Goal: Task Accomplishment & Management: Manage account settings

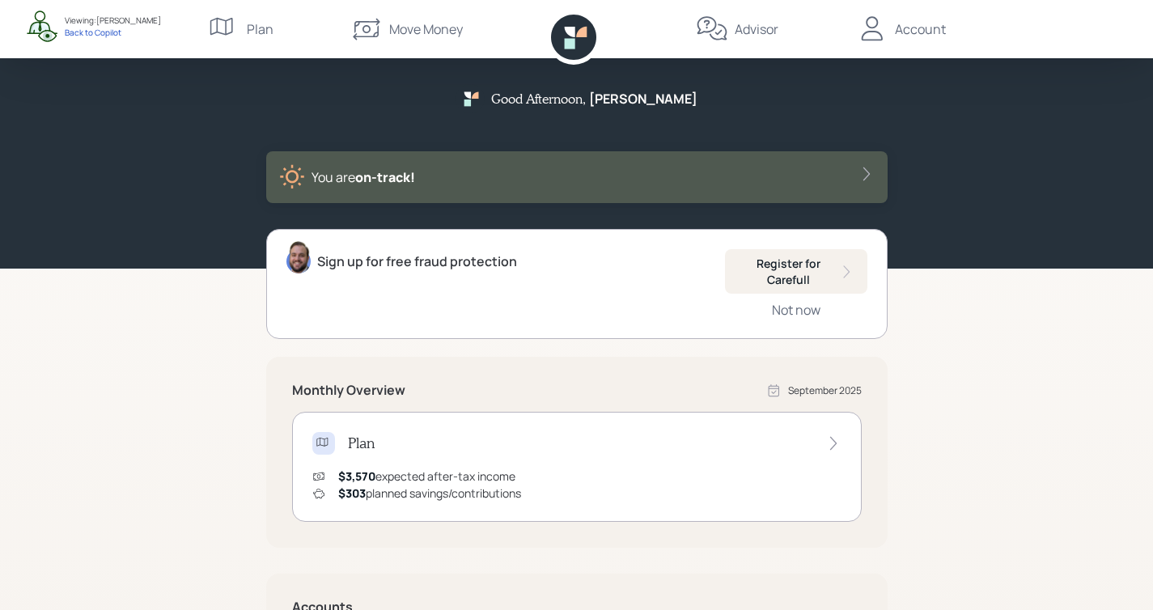
click at [582, 172] on div "You are on‑track!" at bounding box center [576, 177] width 595 height 26
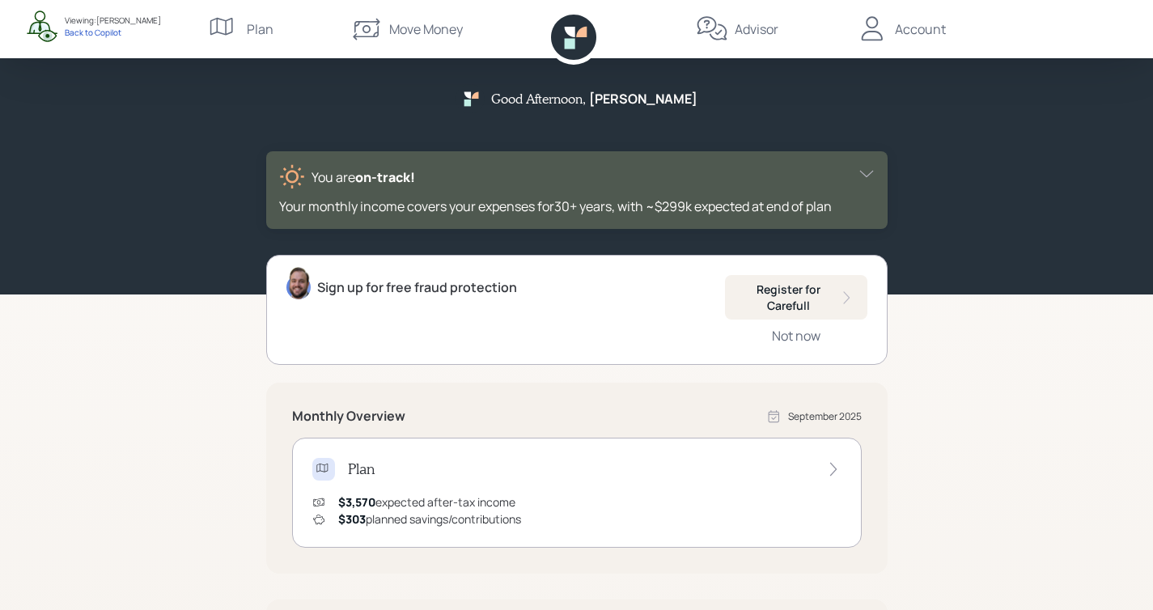
click at [501, 182] on div "You are on‑track!" at bounding box center [576, 177] width 595 height 26
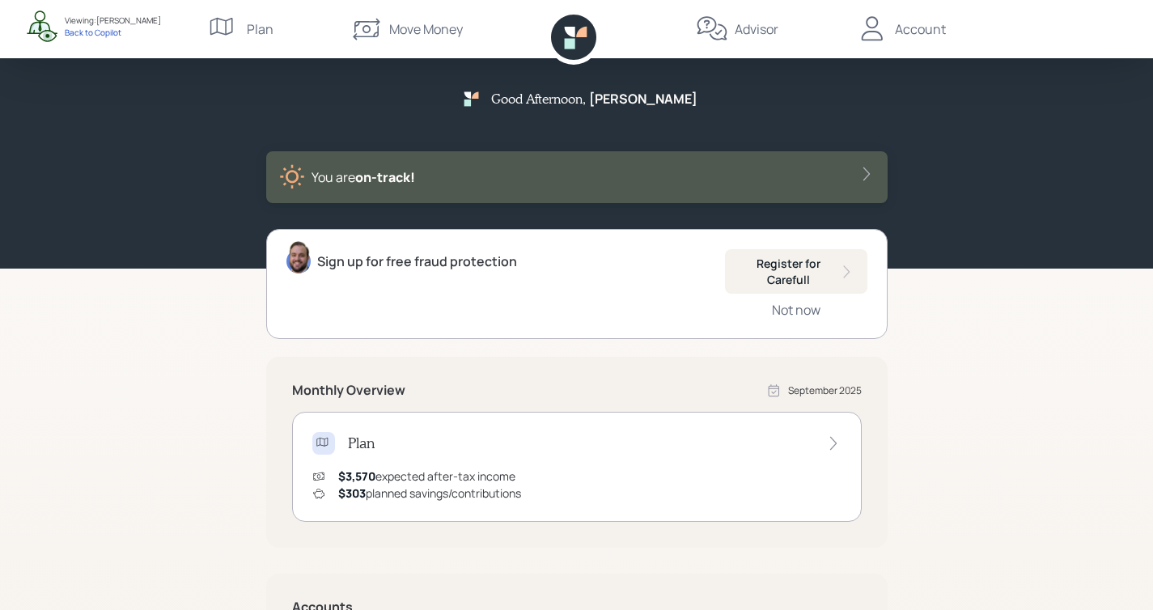
click at [572, 49] on icon at bounding box center [569, 43] width 11 height 11
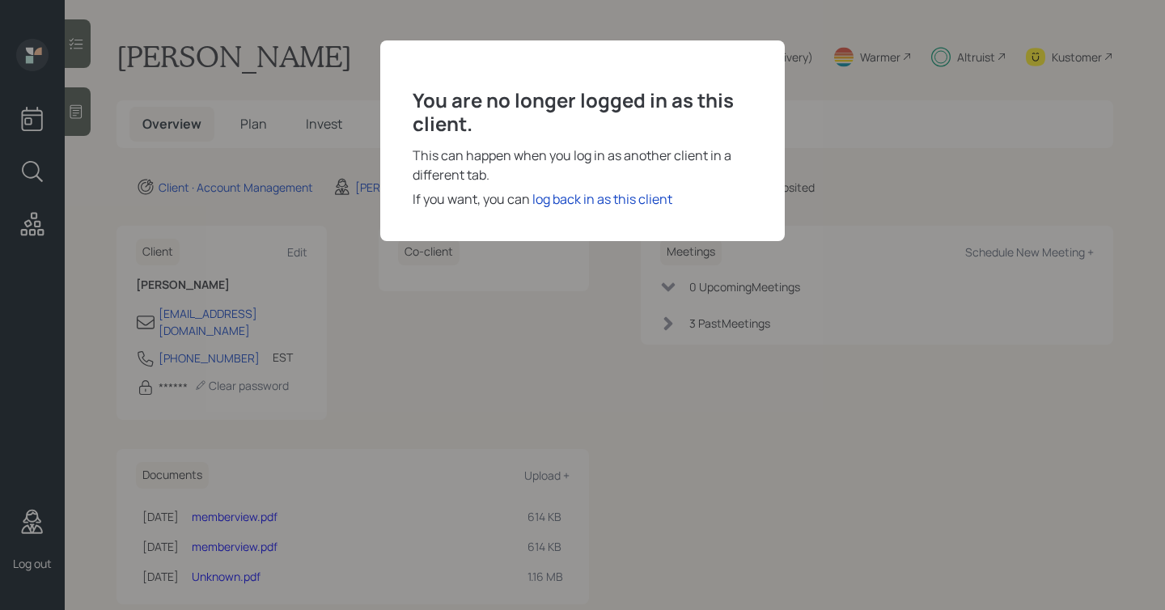
click at [494, 358] on div "You are no longer logged in as this client. This can happen when you log in as …" at bounding box center [582, 305] width 1165 height 610
click at [647, 202] on div "log back in as this client" at bounding box center [602, 198] width 140 height 19
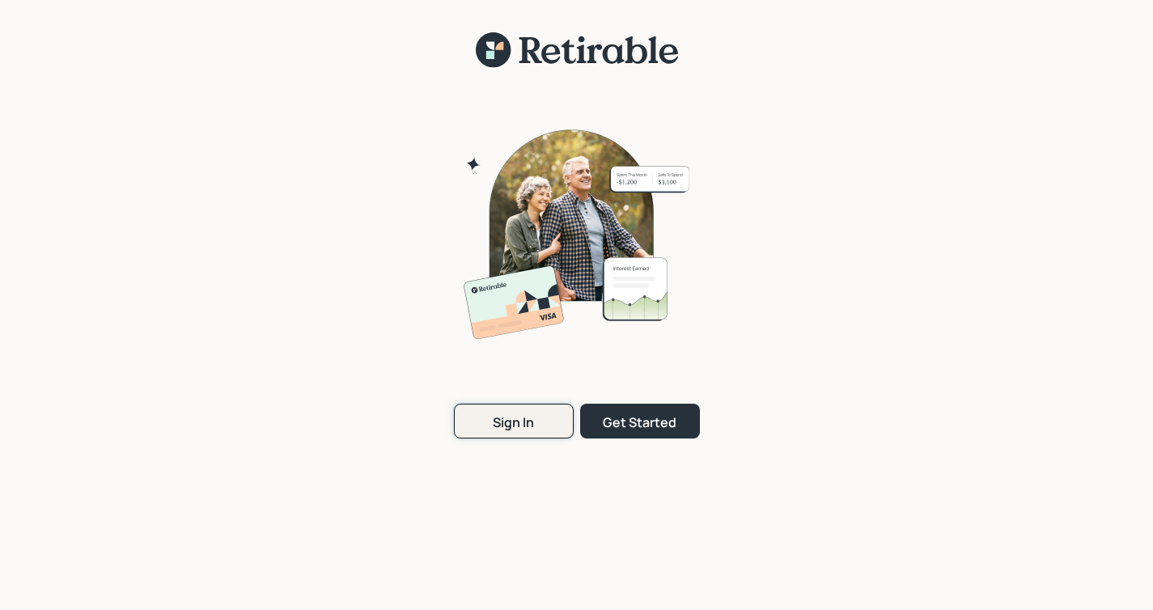
click at [539, 406] on button "Sign In" at bounding box center [514, 421] width 120 height 35
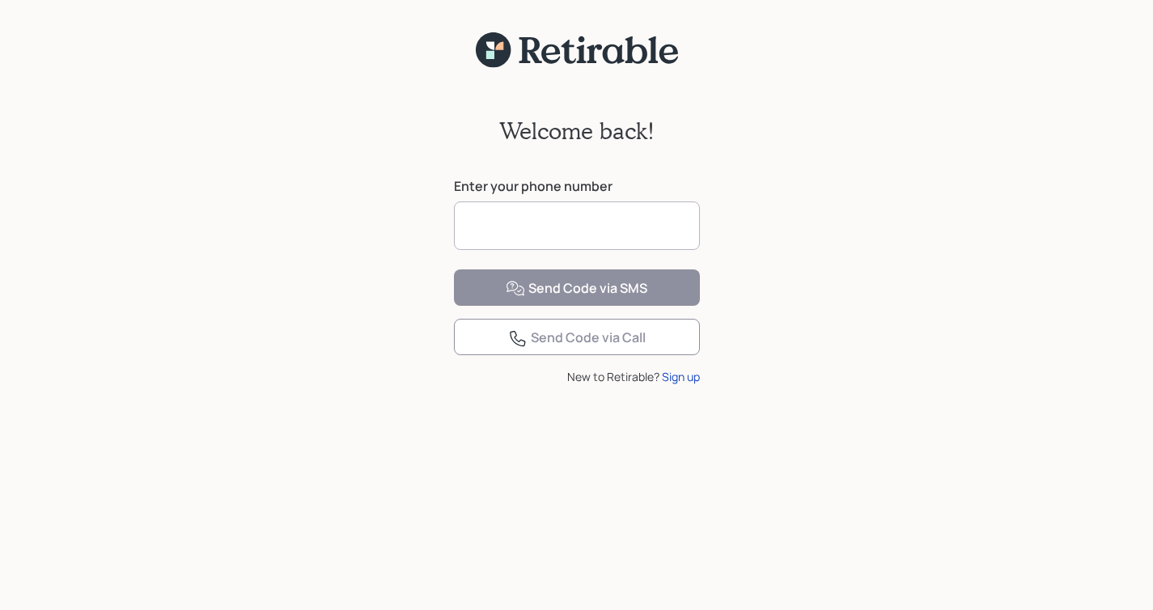
click at [528, 240] on input at bounding box center [577, 225] width 246 height 49
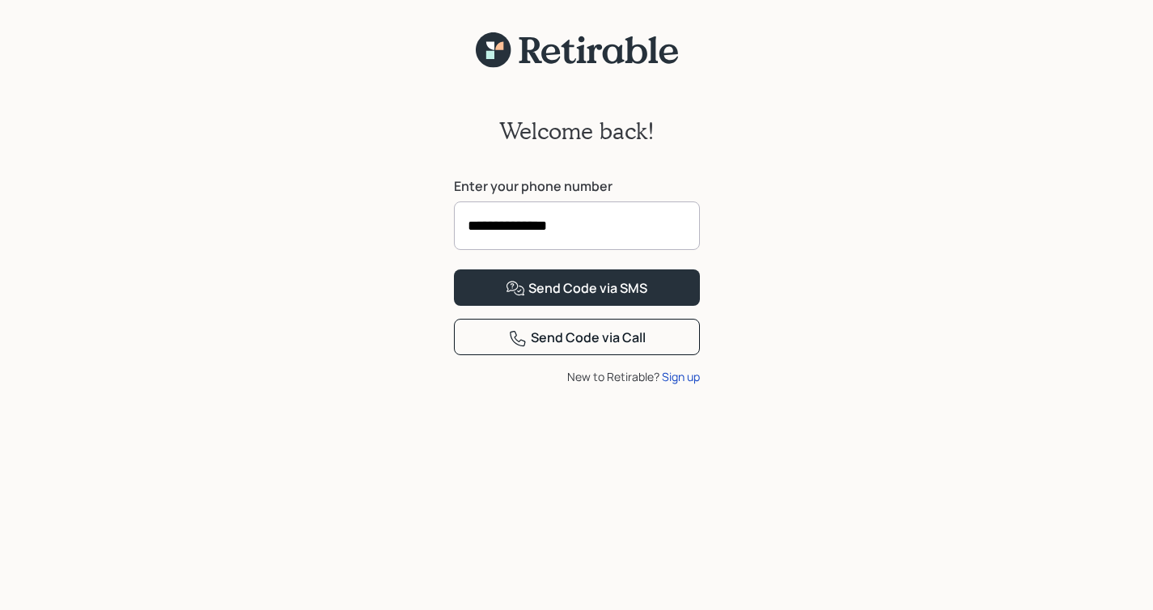
type input "**********"
click at [454, 269] on button "Send Code via SMS" at bounding box center [577, 287] width 246 height 36
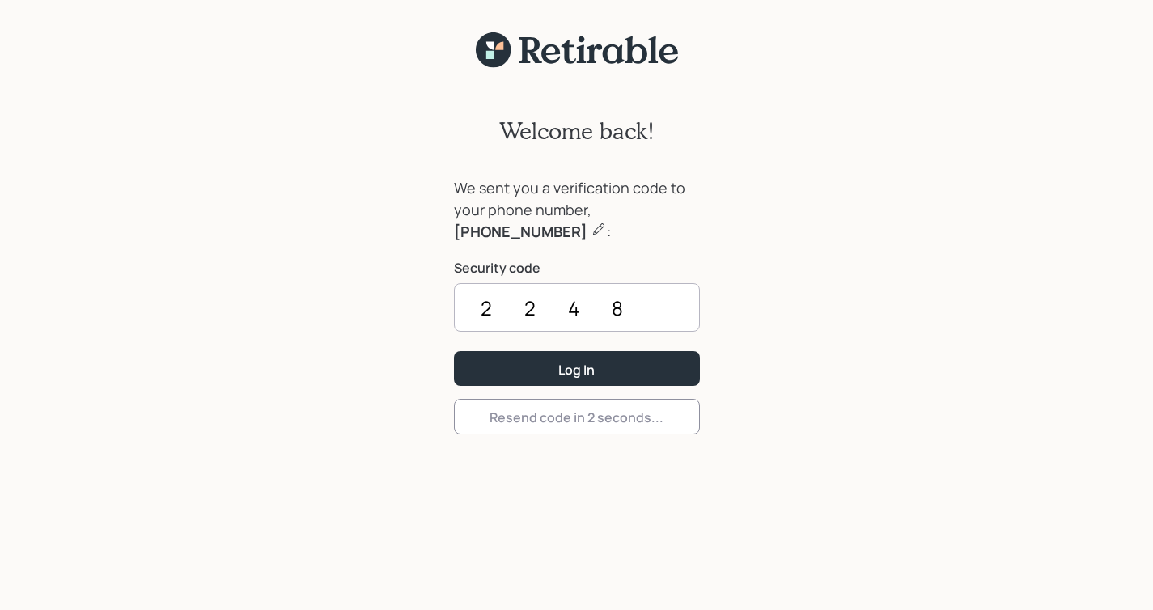
type input "2248"
click at [454, 351] on button "Log In" at bounding box center [577, 368] width 246 height 35
